Goal: Find contact information: Find contact information

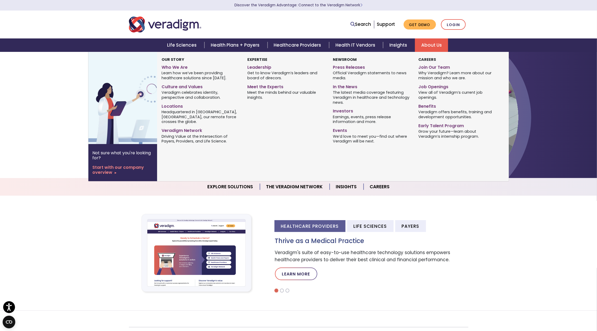
click at [426, 43] on link "About Us" at bounding box center [431, 44] width 33 height 13
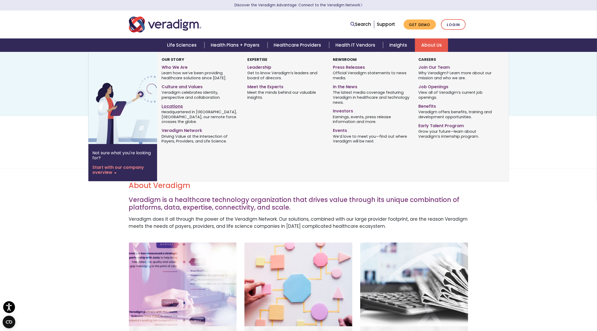
click at [177, 107] on link "Locations" at bounding box center [201, 106] width 78 height 8
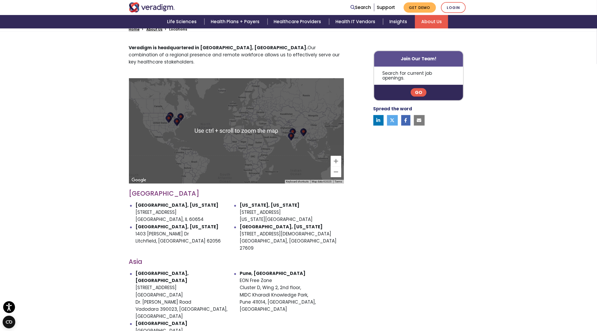
scroll to position [164, 0]
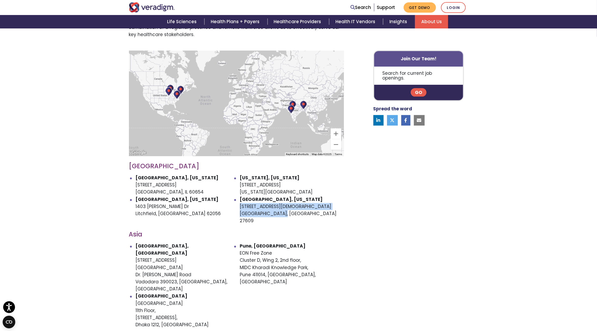
drag, startPoint x: 240, startPoint y: 198, endPoint x: 290, endPoint y: 207, distance: 51.0
click at [290, 207] on li "Raleigh, North Carolina 305 Church at N Hills St Raleigh, NC 27609" at bounding box center [292, 210] width 104 height 29
